Goal: Information Seeking & Learning: Learn about a topic

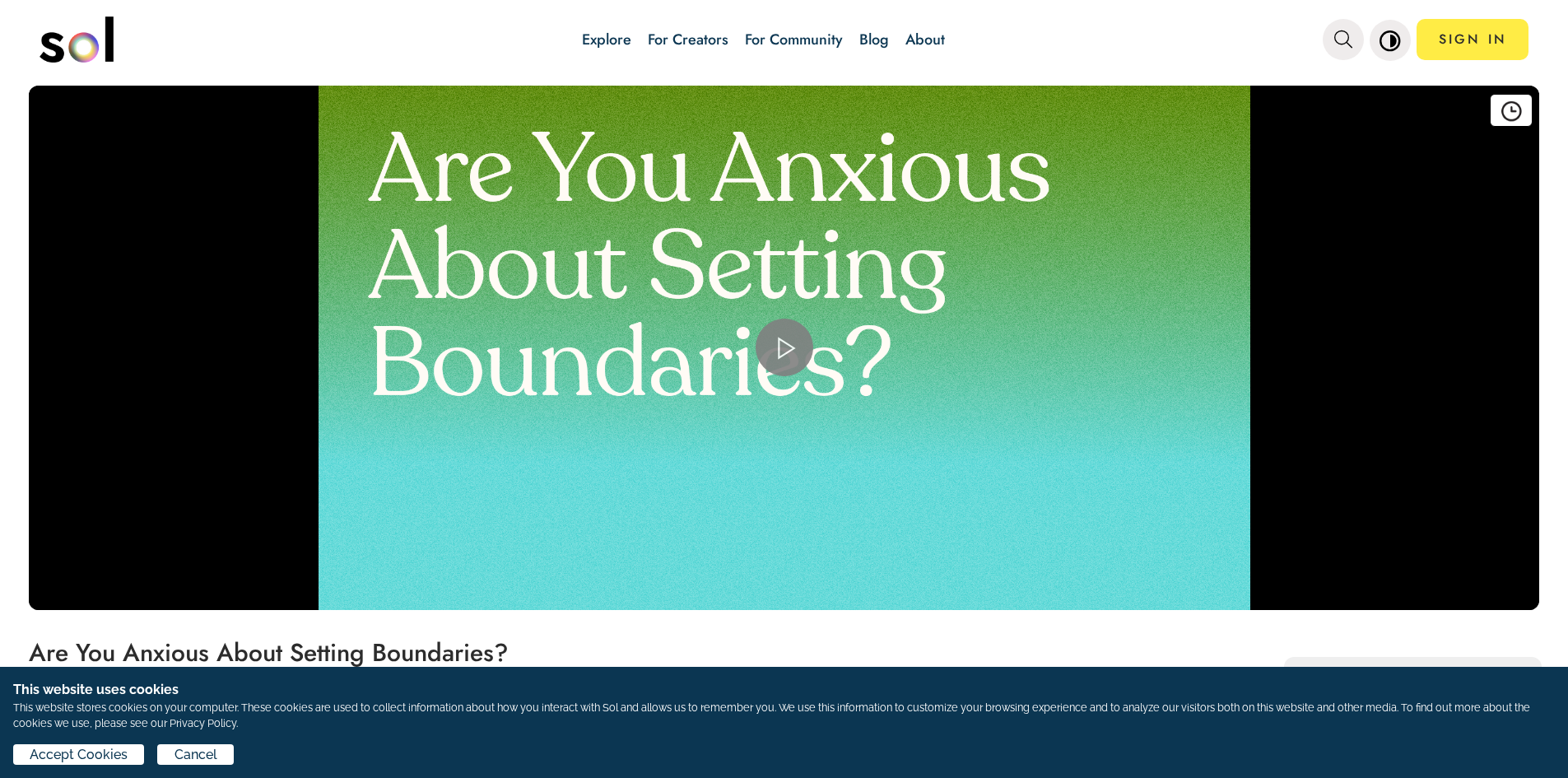
scroll to position [247, 0]
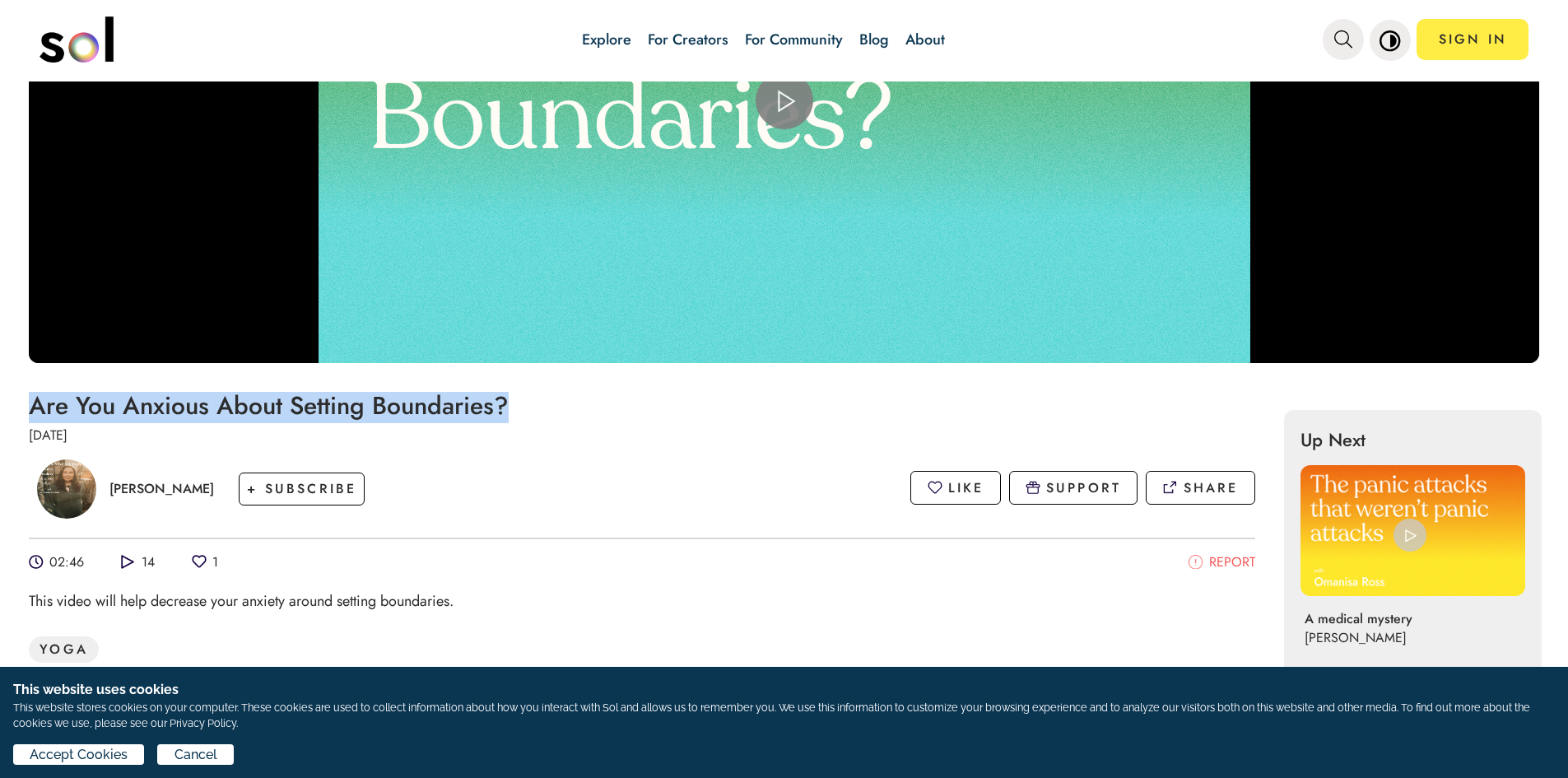
drag, startPoint x: 494, startPoint y: 406, endPoint x: 43, endPoint y: 409, distance: 451.0
copy h1 "Are You Anxious About Setting Boundaries?"
drag, startPoint x: 229, startPoint y: 486, endPoint x: 108, endPoint y: 483, distance: 121.0
click at [108, 483] on div "Dr. Natalie Feinblatt + SUBSCRIBE" at bounding box center [205, 489] width 352 height 84
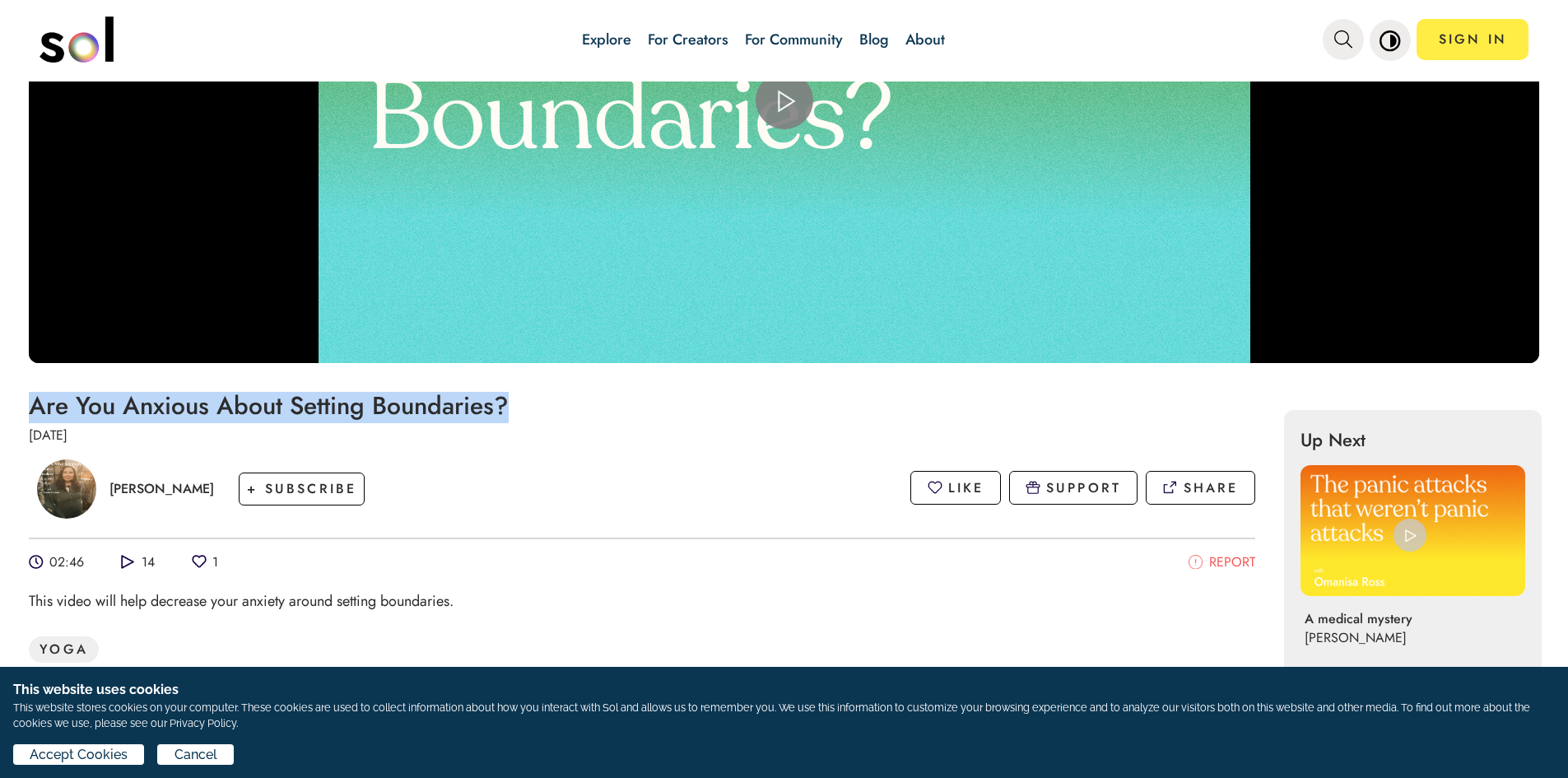
copy p "[PERSON_NAME]"
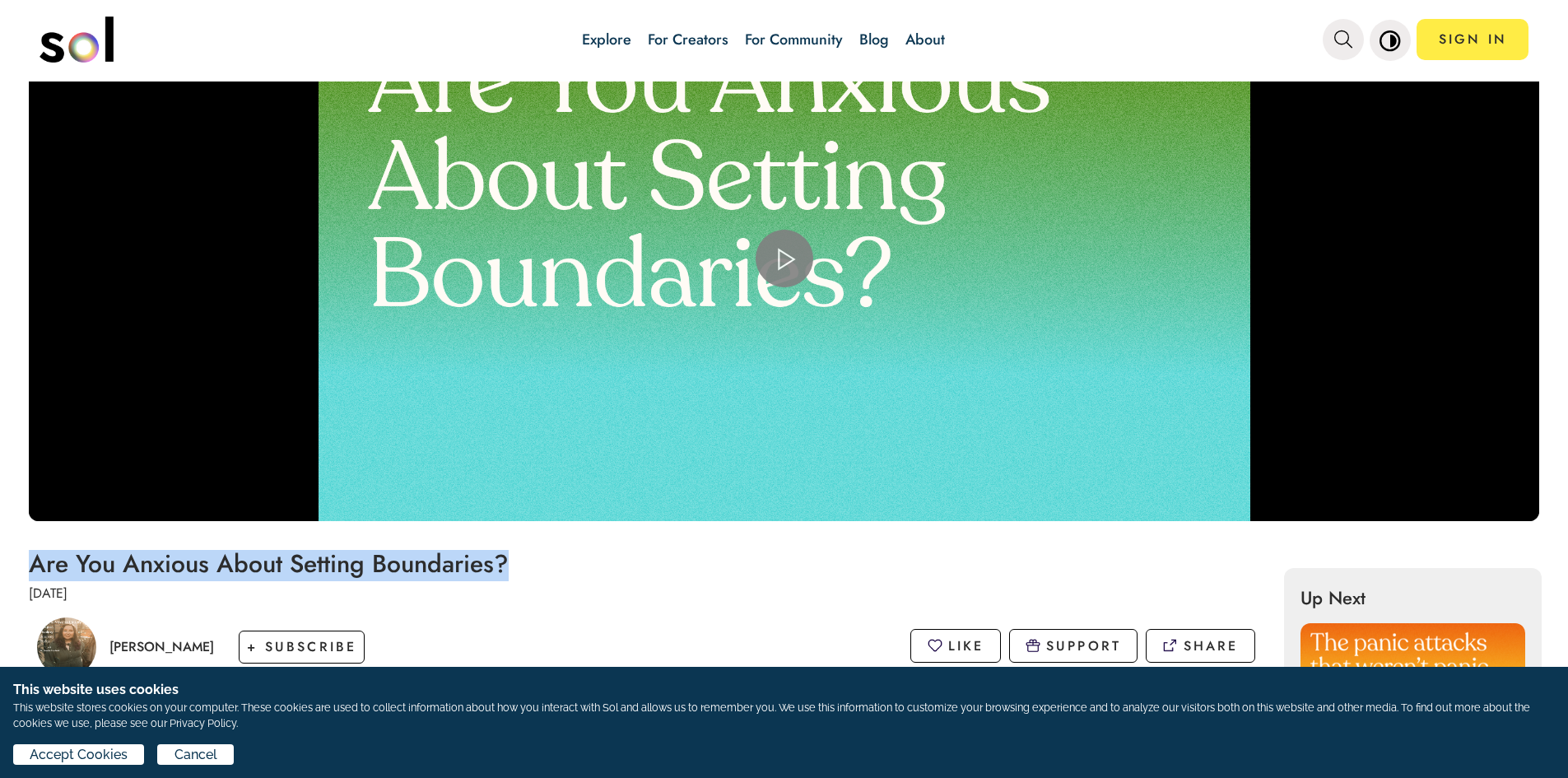
scroll to position [0, 0]
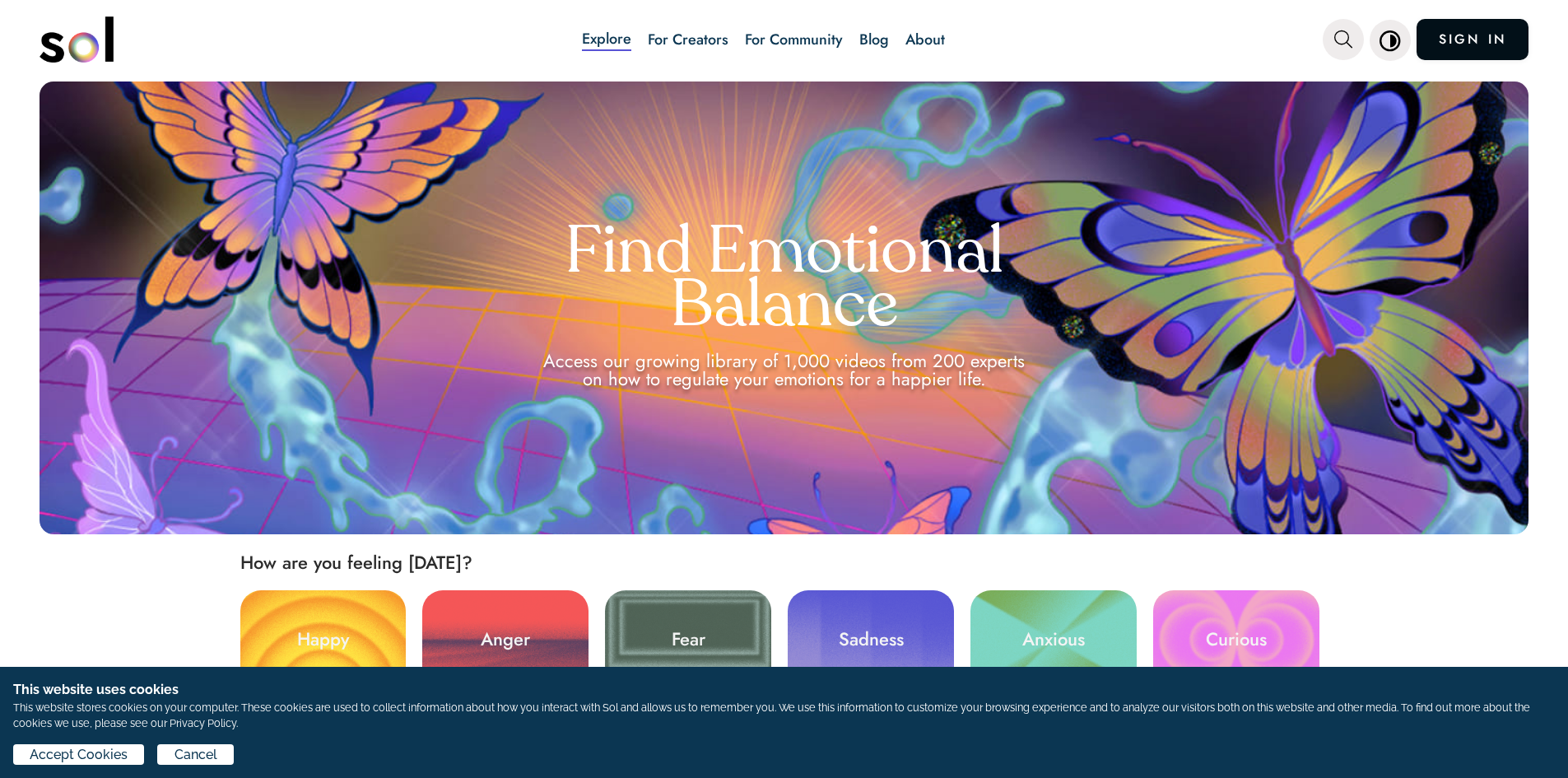
click at [1503, 42] on link "SIGN IN" at bounding box center [1473, 39] width 112 height 41
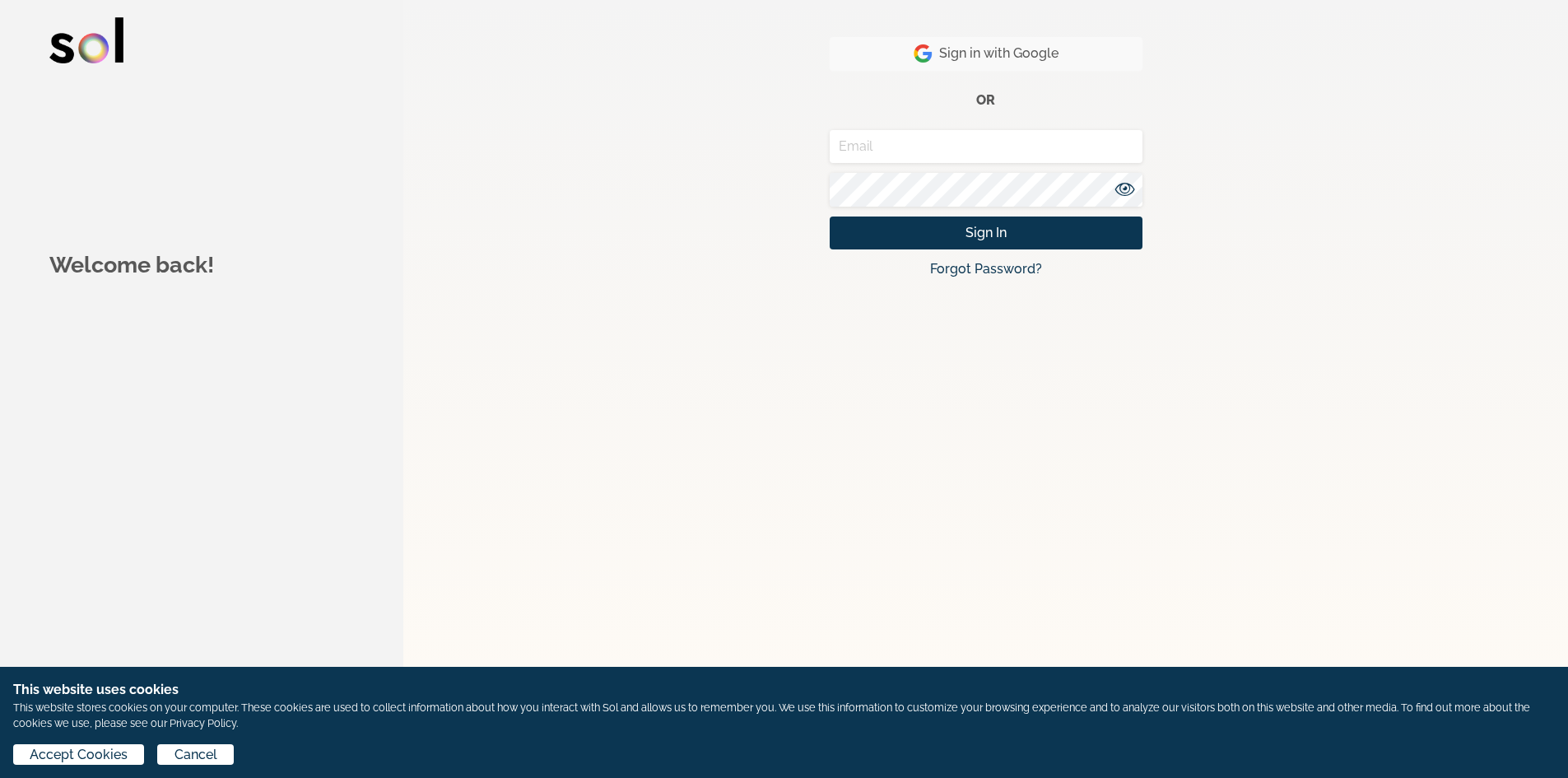
click at [958, 55] on span "Sign in with Google" at bounding box center [986, 53] width 145 height 20
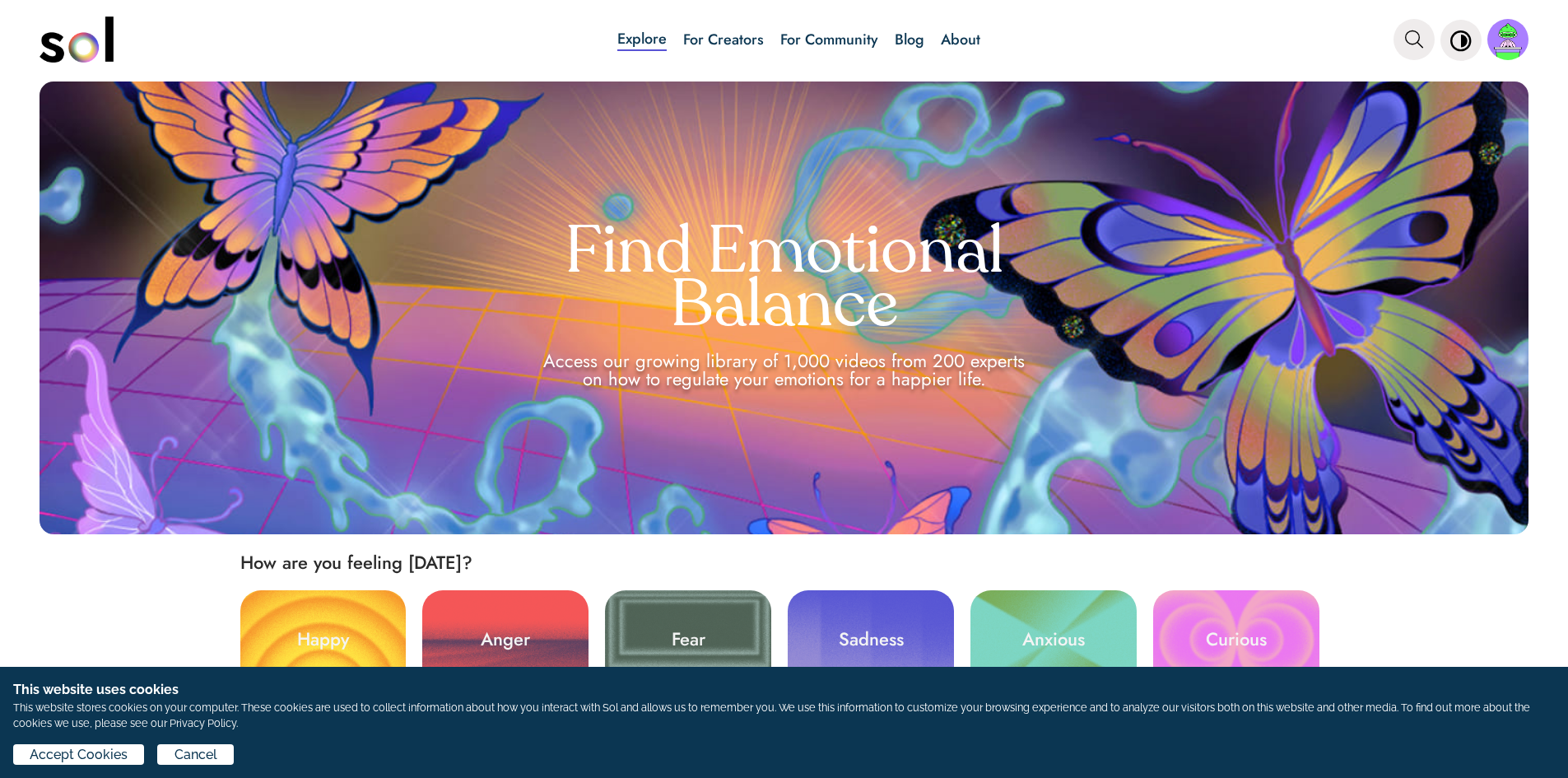
click at [902, 31] on link "Blog" at bounding box center [910, 39] width 30 height 22
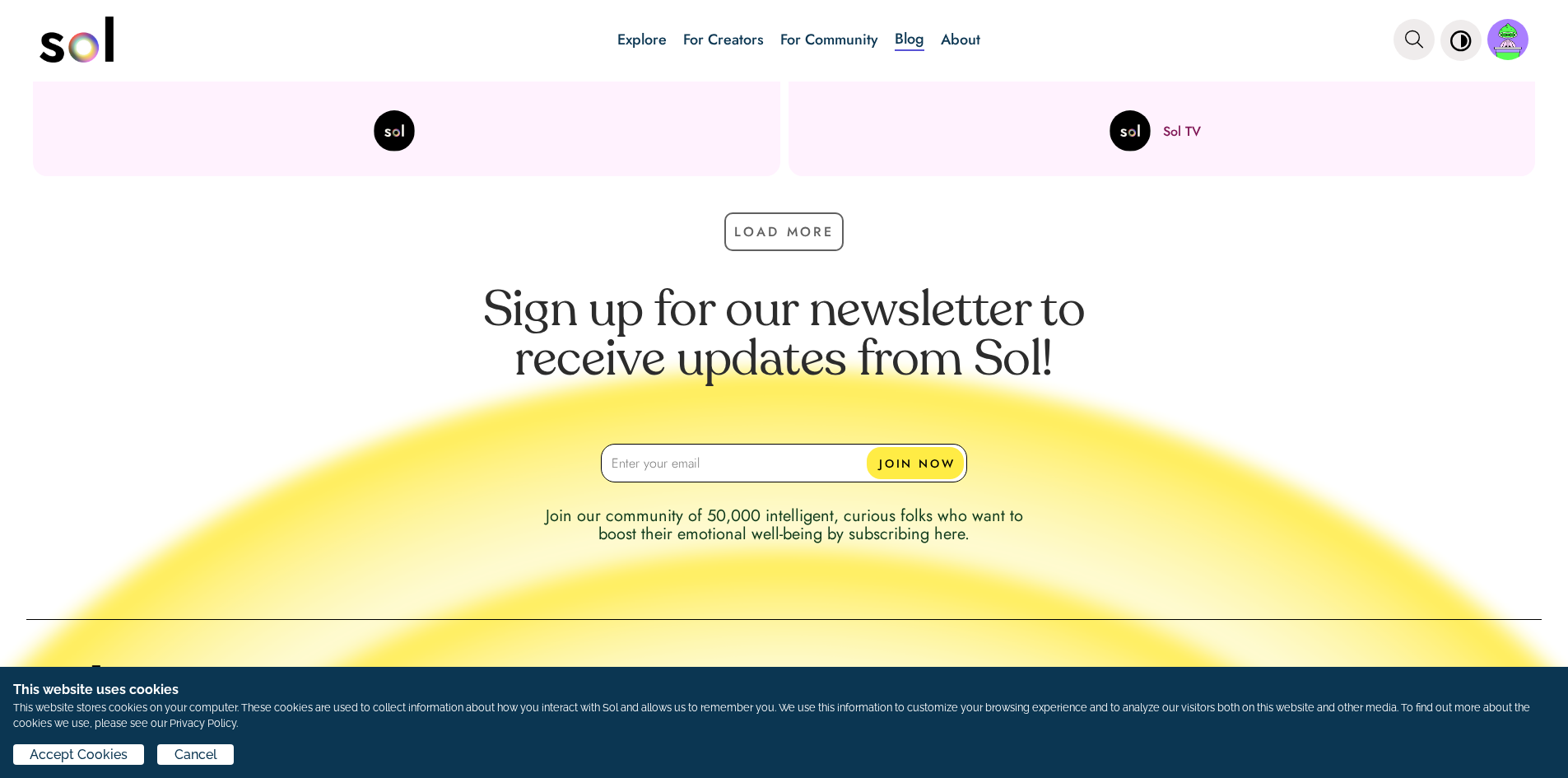
scroll to position [1223, 0]
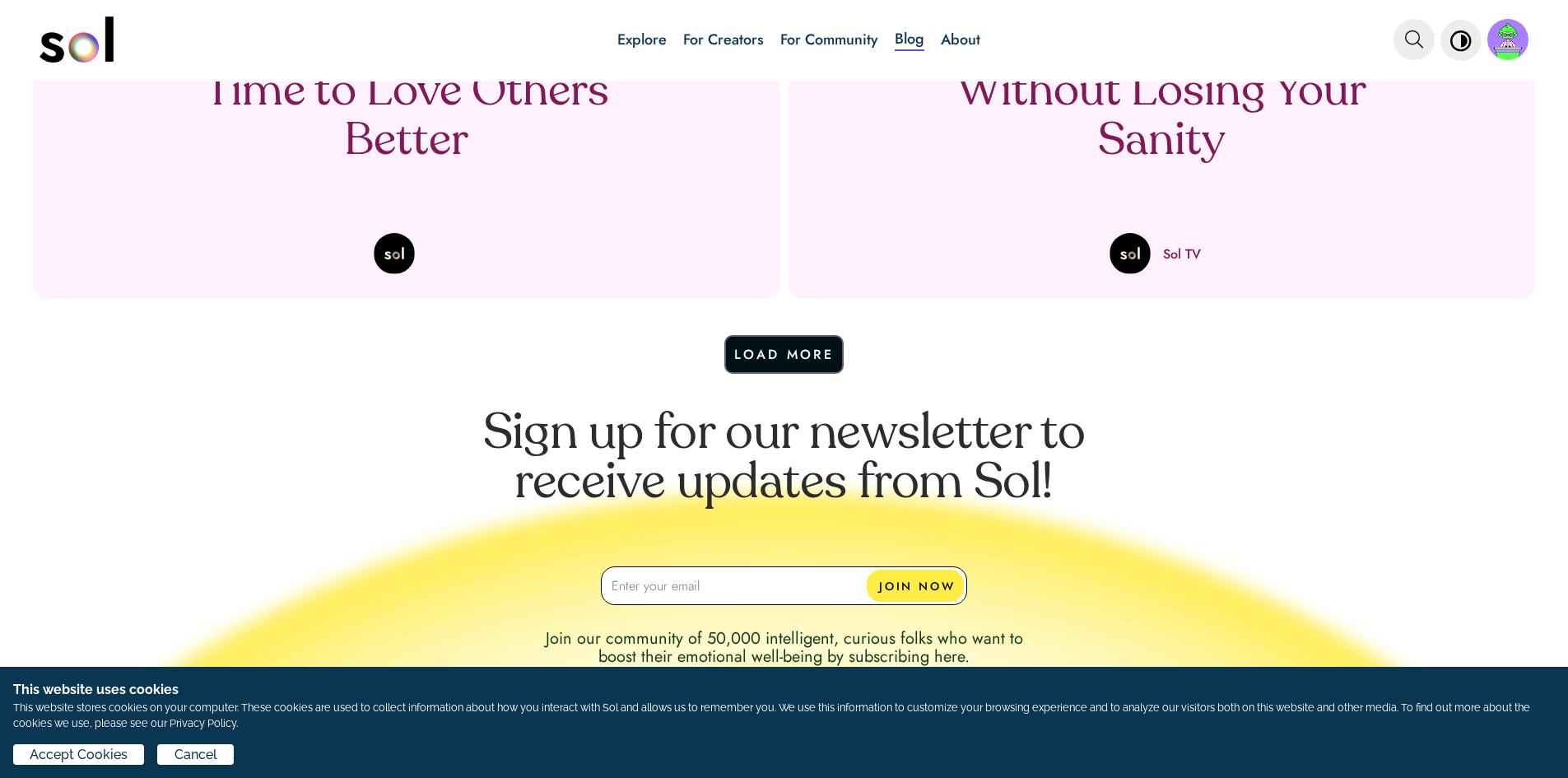
click at [810, 356] on button "Load More" at bounding box center [784, 354] width 120 height 38
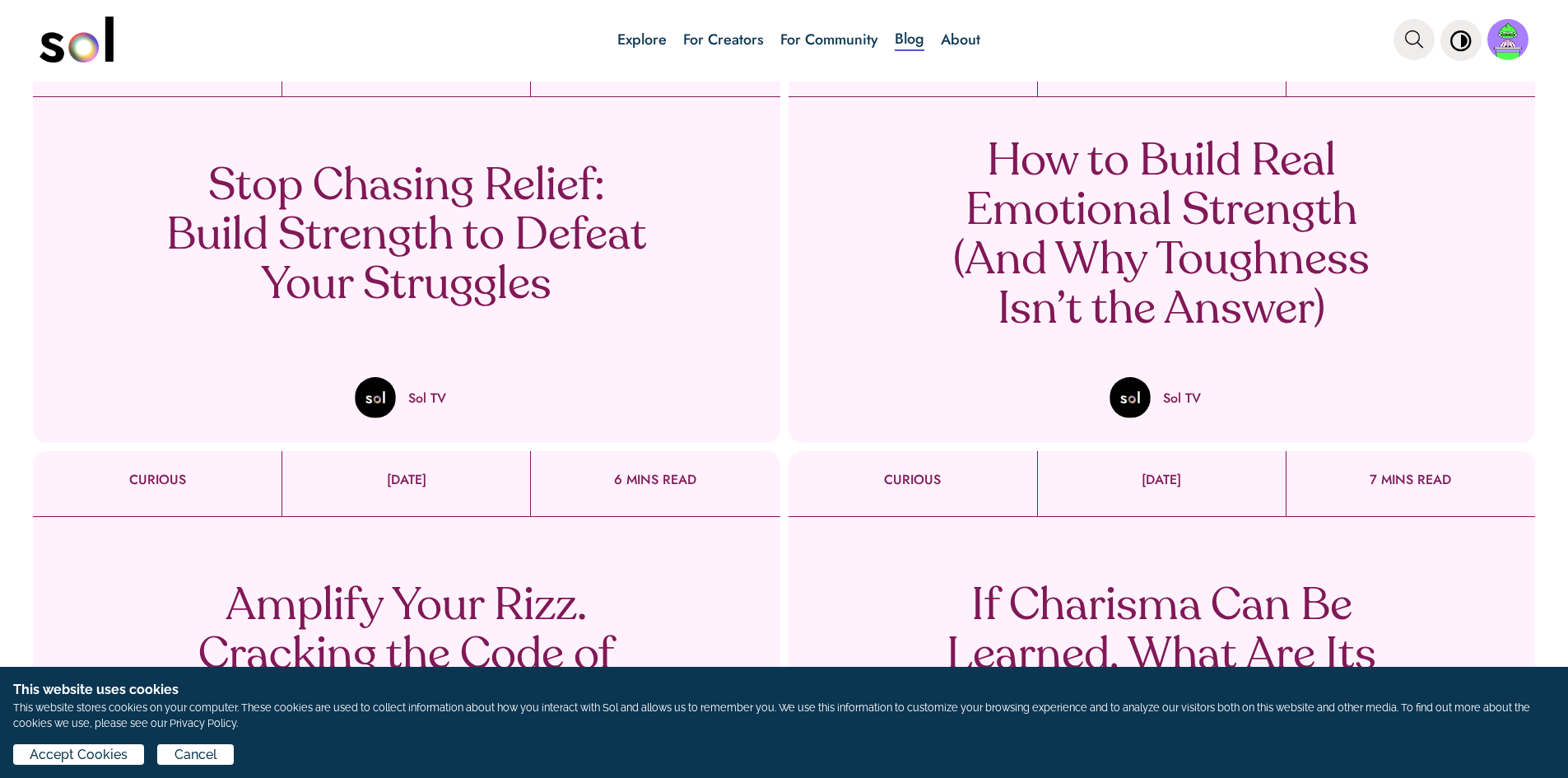
scroll to position [1470, 0]
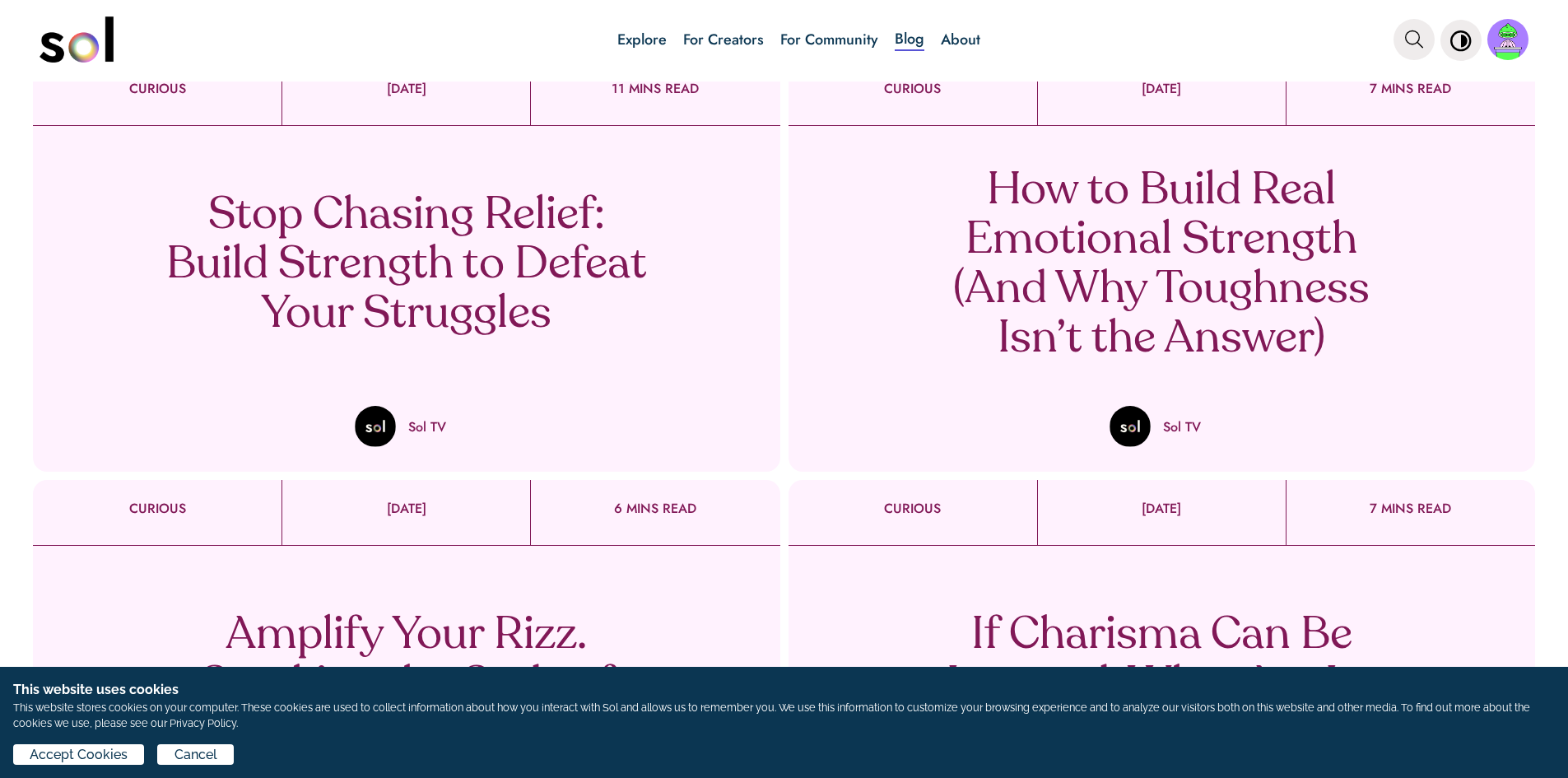
click at [510, 312] on p "Stop Chasing Relief: Build Strength to Defeat Your Struggles" at bounding box center [407, 266] width 486 height 148
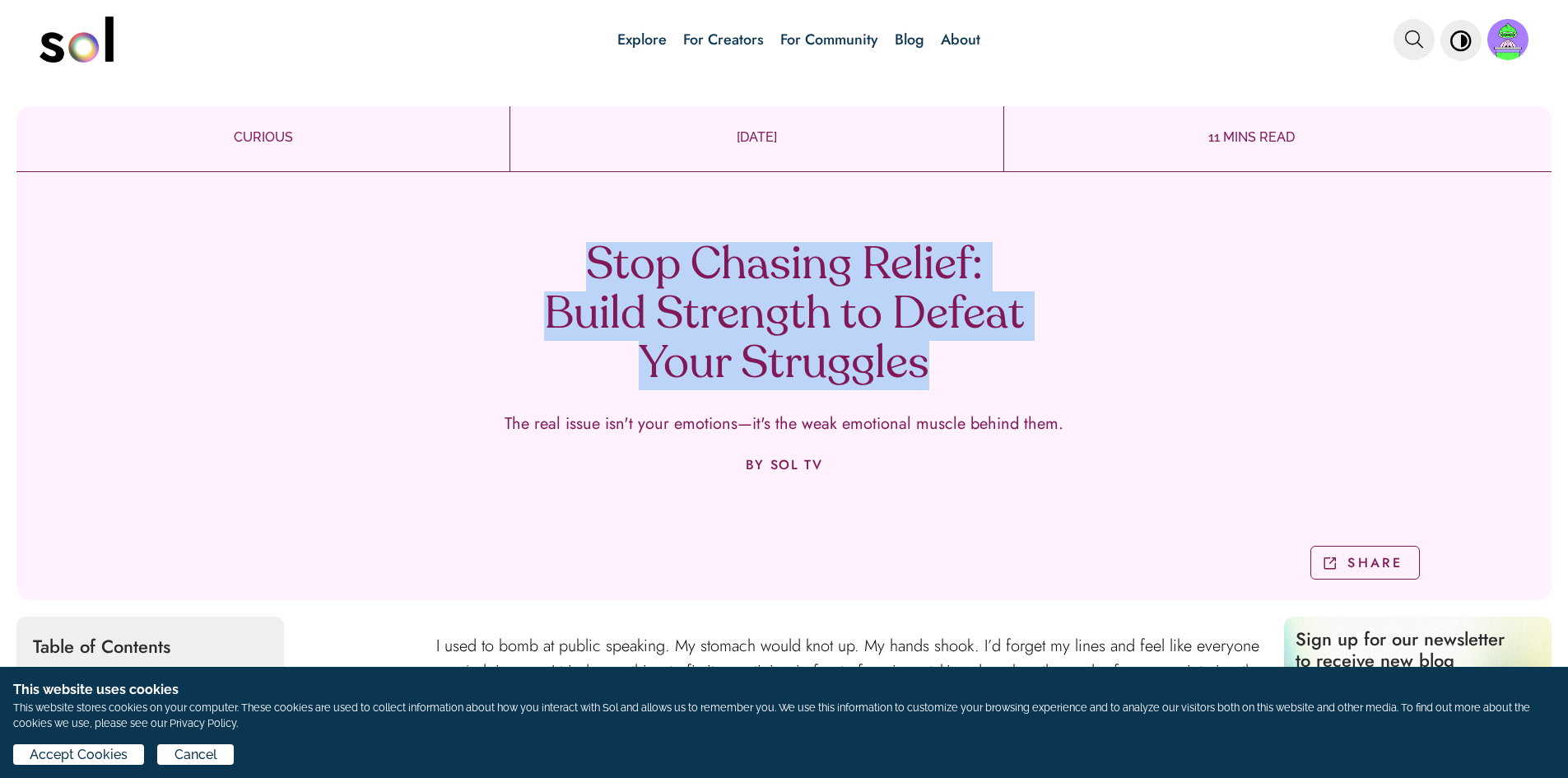
drag, startPoint x: 581, startPoint y: 249, endPoint x: 1058, endPoint y: 370, distance: 492.1
click at [1058, 370] on div "Stop Chasing Relief: Build Strength to Defeat Your Struggles The real issue isn…" at bounding box center [784, 392] width 1535 height 416
copy h1 "Stop Chasing Relief: Build Strength to Defeat Your Struggles"
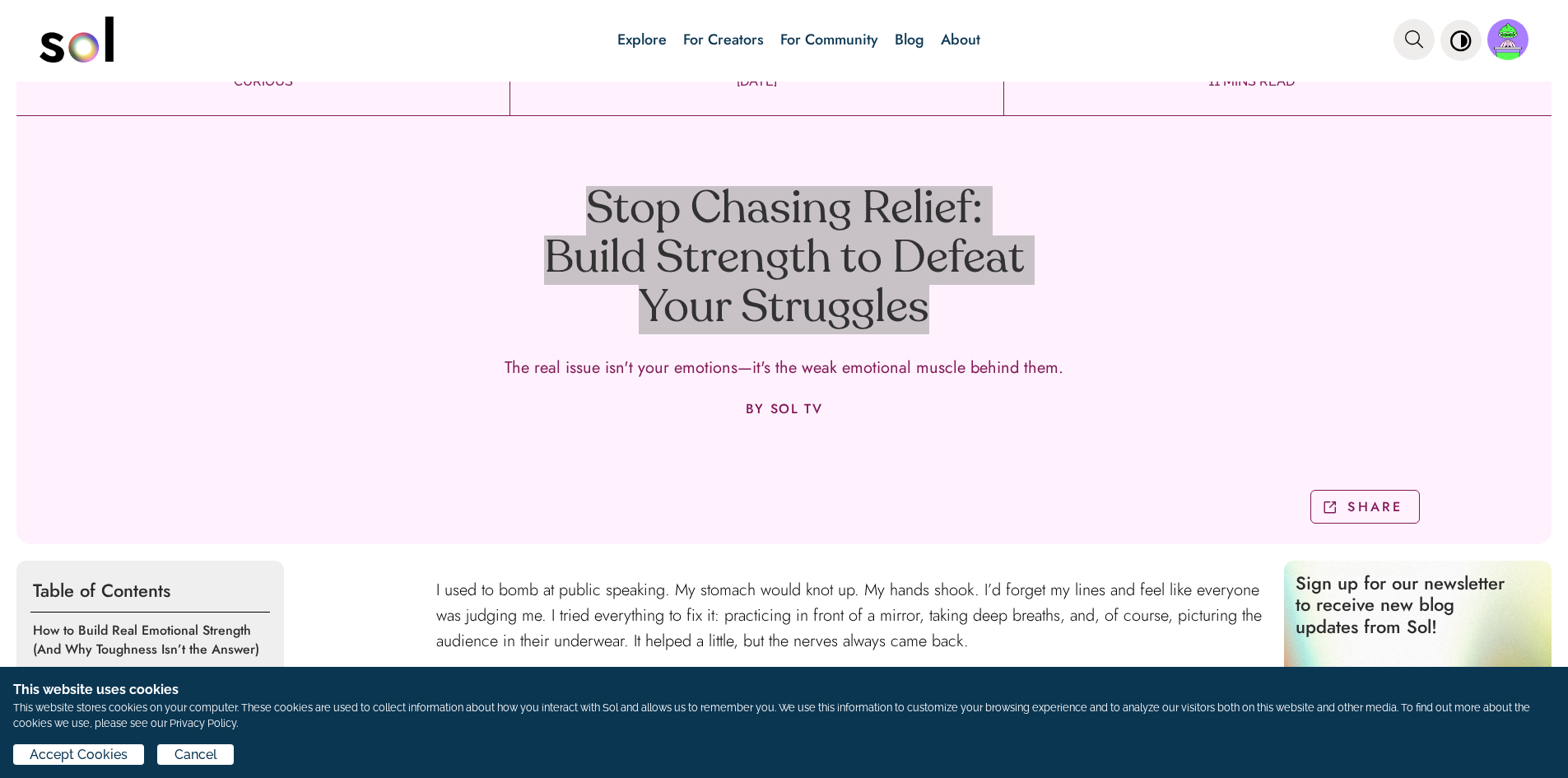
scroll to position [165, 0]
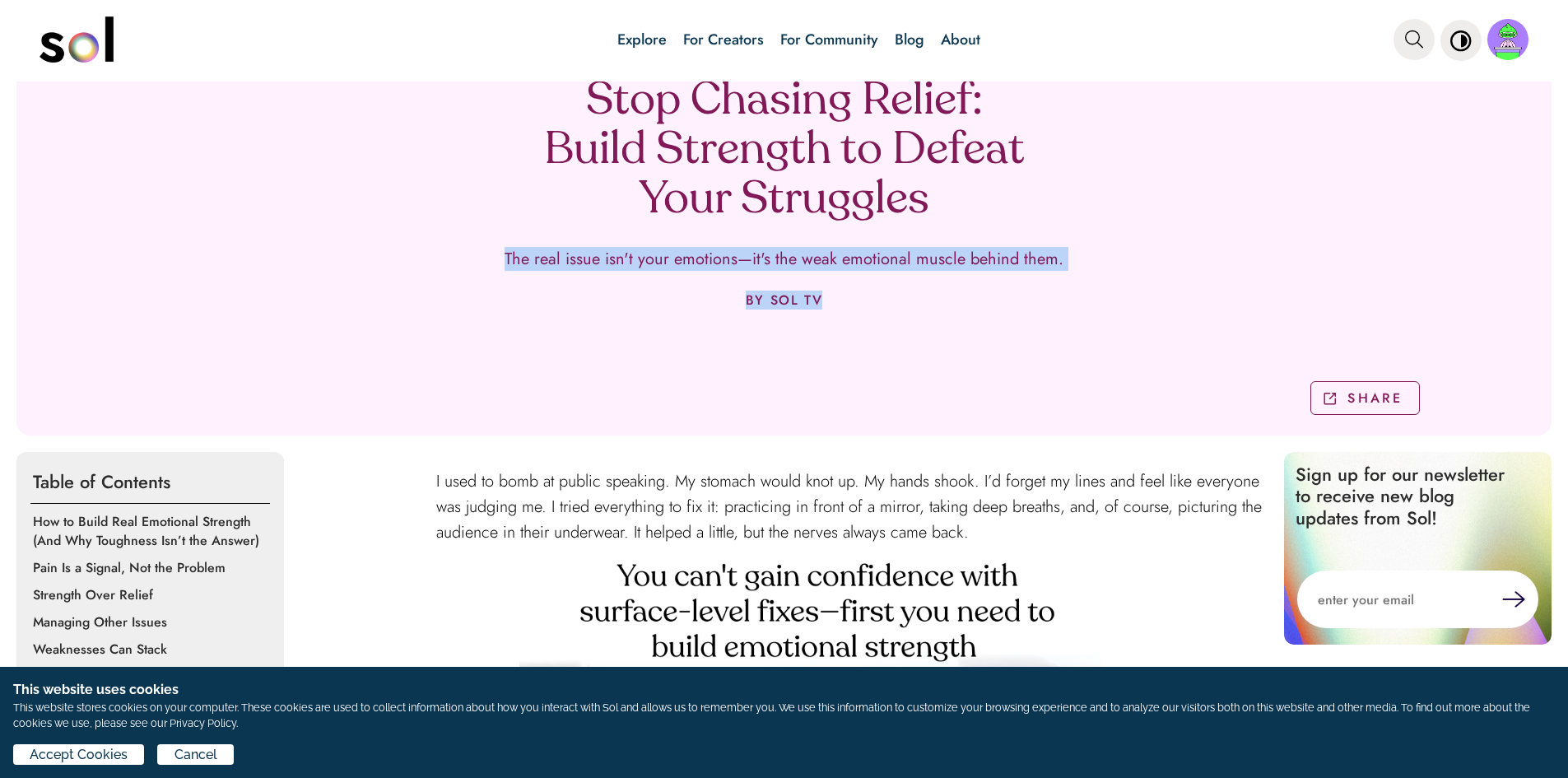
drag, startPoint x: 494, startPoint y: 259, endPoint x: 1105, endPoint y: 351, distance: 617.9
click at [1105, 351] on div "Stop Chasing Relief: Build Strength to Defeat Your Struggles The real issue isn…" at bounding box center [784, 228] width 1535 height 416
copy div "The real issue isn't your emotions—it's the weak emotional muscle behind them. …"
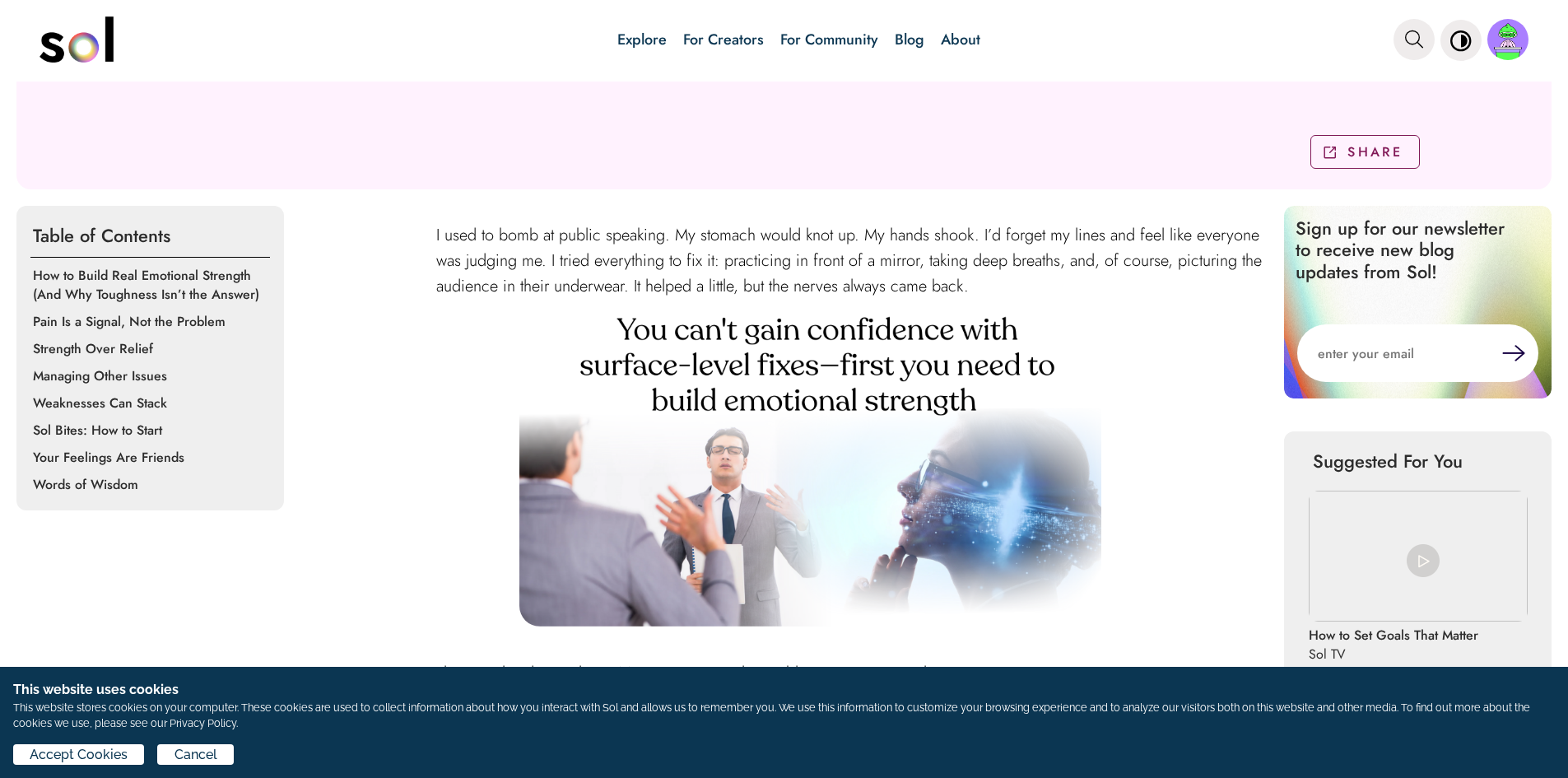
scroll to position [411, 0]
drag, startPoint x: 671, startPoint y: 287, endPoint x: 1194, endPoint y: 283, distance: 523.0
click at [1194, 283] on p "I used to bomb at public speaking. My stomach would knot up. My hands shook. I’…" at bounding box center [852, 259] width 832 height 78
copy span "used to bomb at public speaking. My stomach would knot up. My hands shook. I’d …"
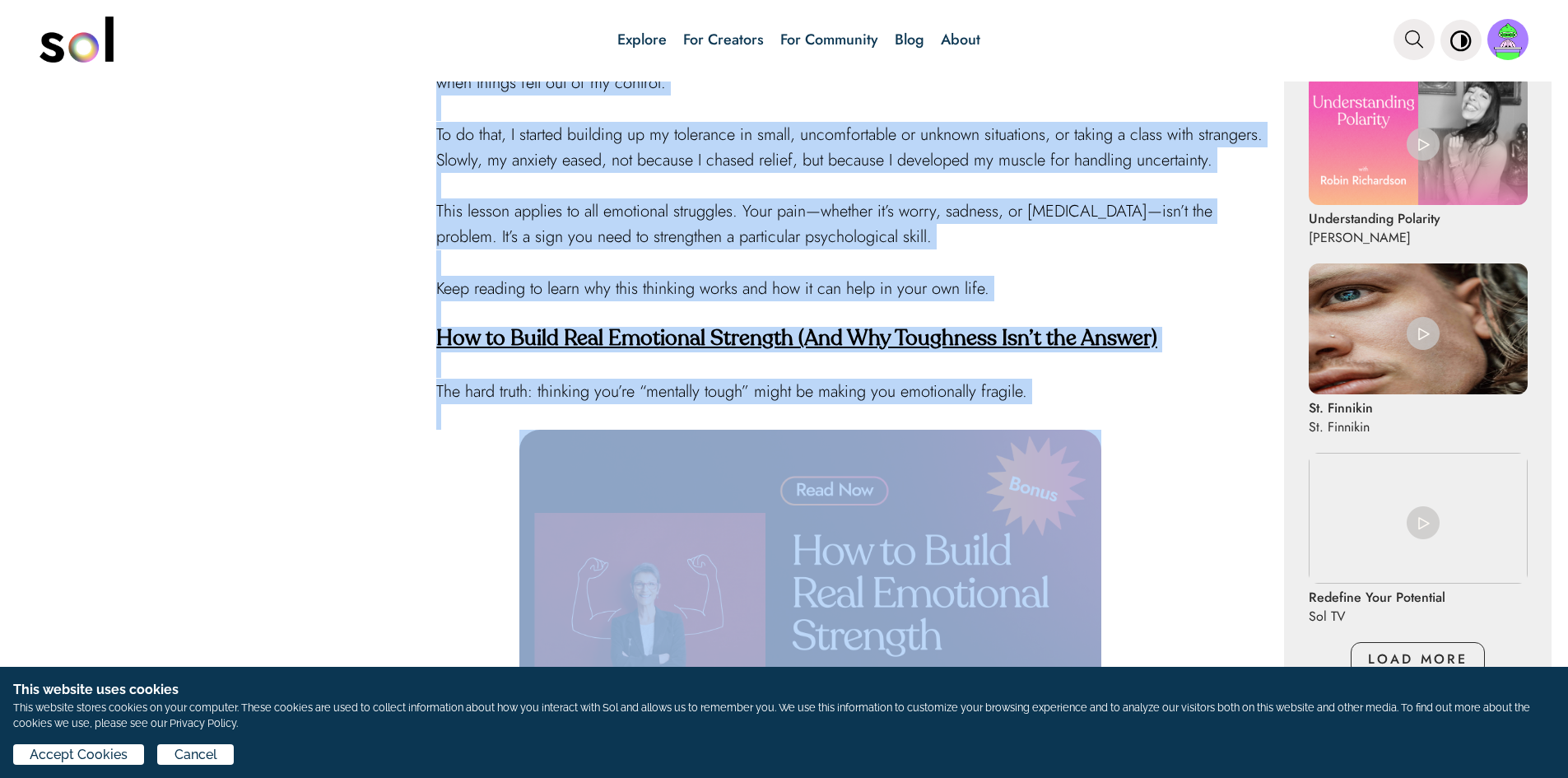
scroll to position [1234, 0]
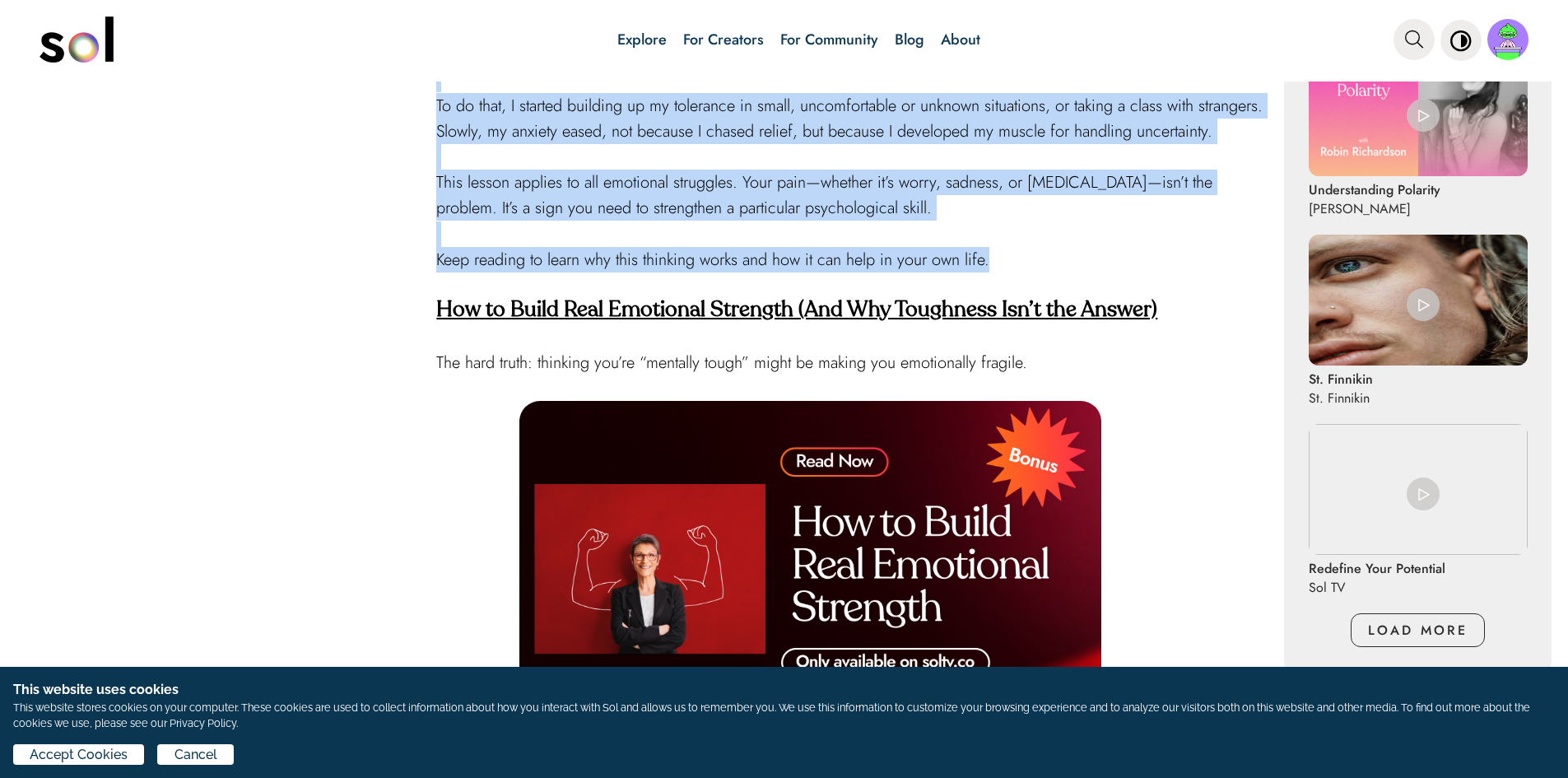
drag, startPoint x: 432, startPoint y: 254, endPoint x: 1013, endPoint y: 275, distance: 581.4
copy div "Lore I dolorsit ametconse: Ad elitsed doei’t inc utlabor—et dol m aliqua. E adm…"
